Goal: Find contact information: Find contact information

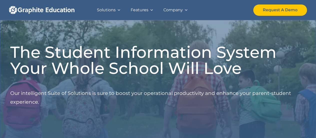
scroll to position [638, 0]
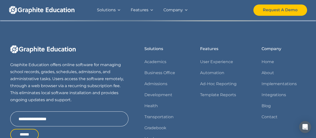
click at [100, 40] on div "Graphite Education offers online software for managing school records, grades, …" at bounding box center [158, 119] width 296 height 197
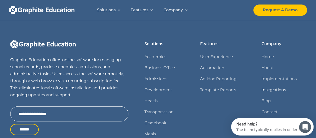
scroll to position [0, 0]
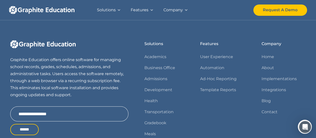
click at [187, 9] on div at bounding box center [187, 10] width 4 height 4
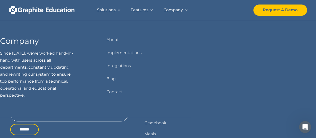
click at [51, 7] on img "home" at bounding box center [42, 10] width 66 height 8
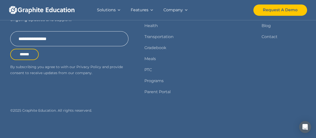
scroll to position [668, 0]
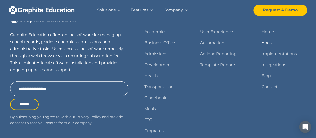
click at [267, 40] on link "About" at bounding box center [268, 42] width 13 height 7
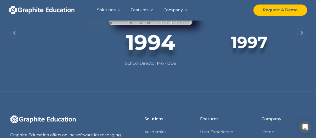
scroll to position [408, 0]
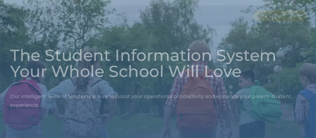
scroll to position [638, 0]
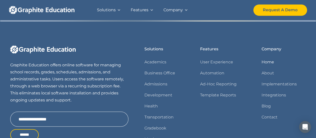
click at [266, 62] on link "Home" at bounding box center [268, 62] width 13 height 7
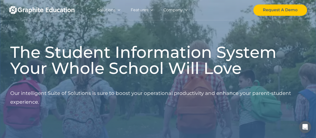
click at [186, 10] on div at bounding box center [187, 10] width 4 height 4
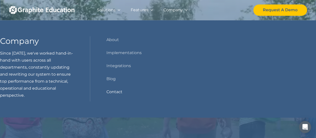
click at [111, 90] on link "Contact" at bounding box center [114, 91] width 16 height 7
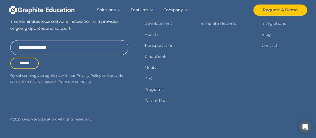
scroll to position [284, 0]
